Goal: Information Seeking & Learning: Compare options

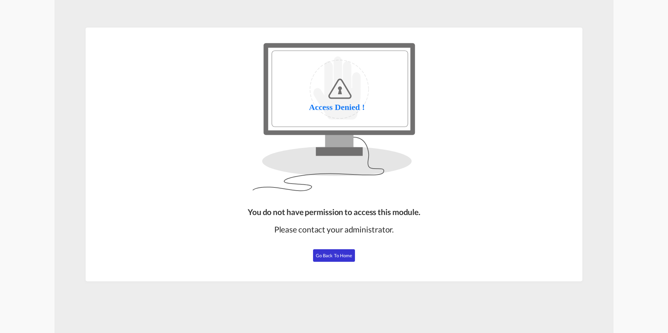
click at [333, 254] on span "Go Back to Home" at bounding box center [334, 256] width 37 height 6
